Goal: Information Seeking & Learning: Learn about a topic

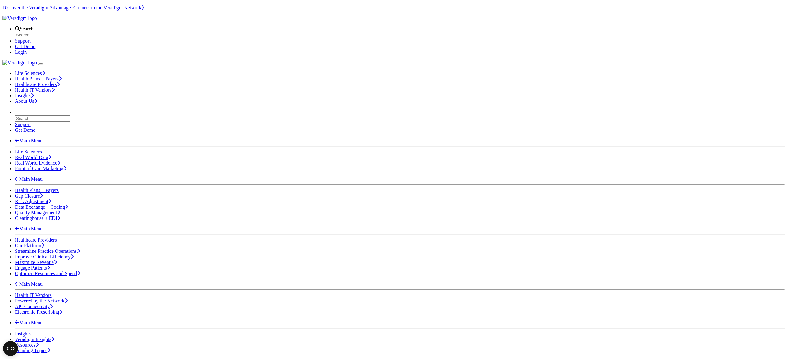
drag, startPoint x: 178, startPoint y: 169, endPoint x: 247, endPoint y: 141, distance: 74.9
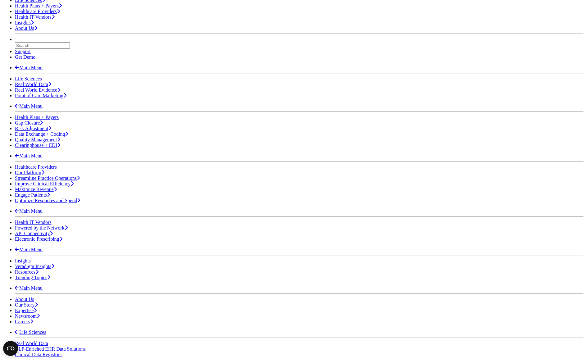
scroll to position [55, 0]
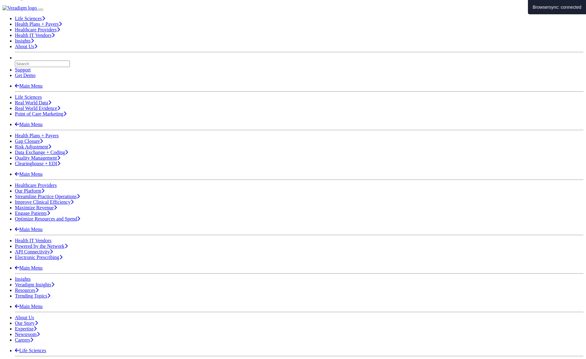
scroll to position [55, 0]
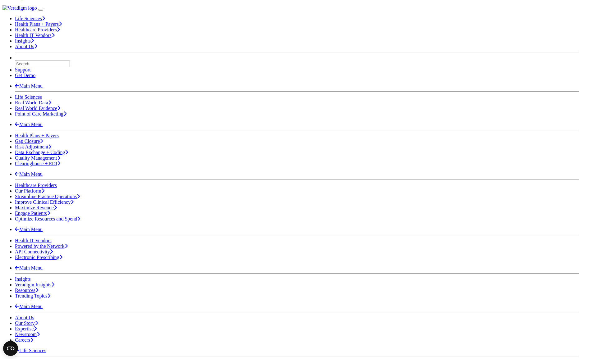
drag, startPoint x: 79, startPoint y: 239, endPoint x: 139, endPoint y: 271, distance: 68.0
